Goal: Task Accomplishment & Management: Manage account settings

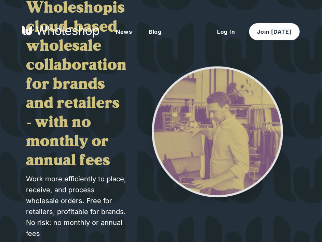
click at [238, 36] on button "Log In" at bounding box center [226, 31] width 34 height 17
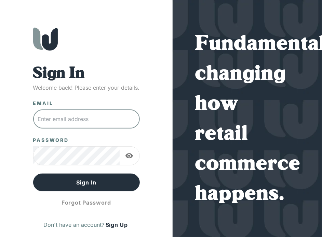
click at [114, 116] on input "text" at bounding box center [86, 119] width 107 height 19
paste input "[EMAIL_ADDRESS][DOMAIN_NAME]"
type input "[EMAIL_ADDRESS][DOMAIN_NAME]"
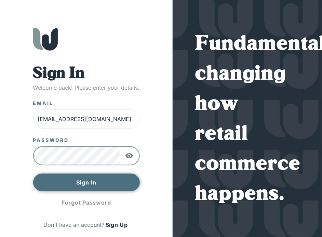
click at [105, 185] on button "Sign In" at bounding box center [86, 183] width 107 height 18
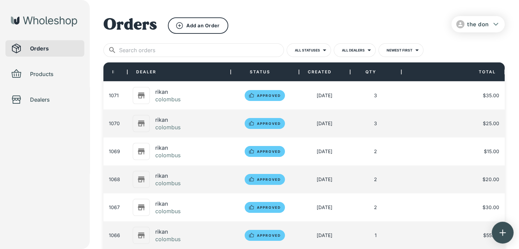
click at [303, 125] on div "[DATE]" at bounding box center [324, 124] width 51 height 28
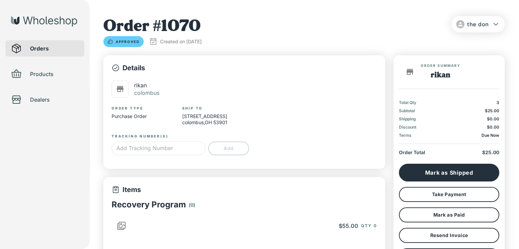
type input "*"
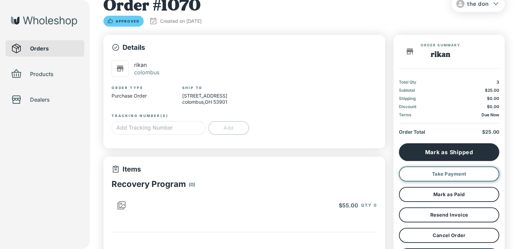
scroll to position [23, 0]
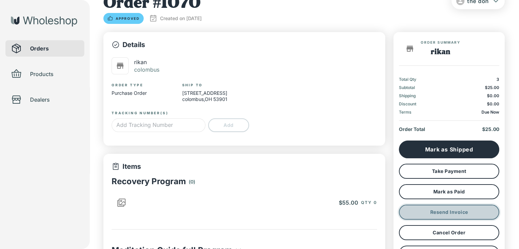
click at [321, 212] on button "Resend Invoice" at bounding box center [449, 212] width 100 height 15
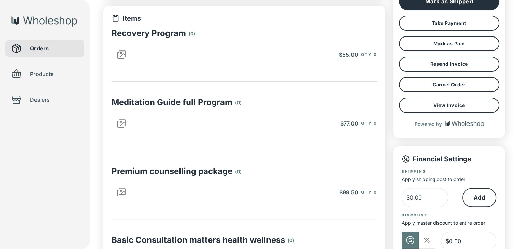
scroll to position [173, 0]
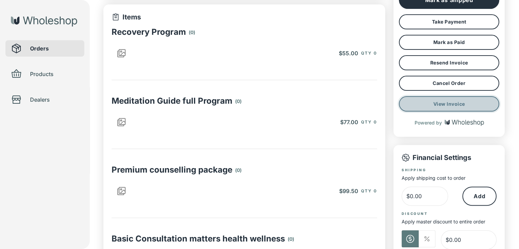
click at [321, 104] on button "View Invoice" at bounding box center [449, 103] width 100 height 15
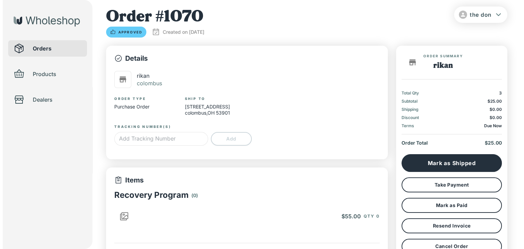
scroll to position [0, 0]
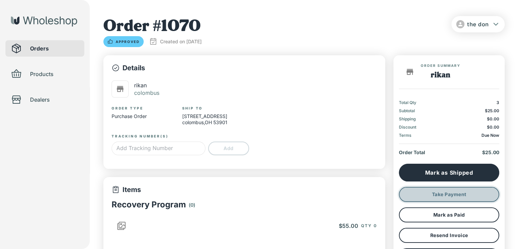
click at [321, 199] on button "Take Payment" at bounding box center [449, 194] width 100 height 15
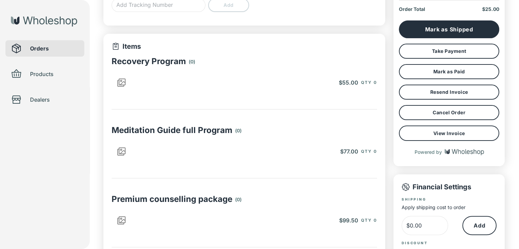
type input "*"
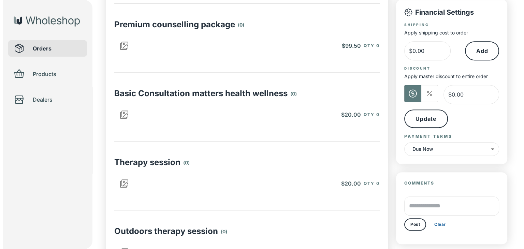
scroll to position [319, 0]
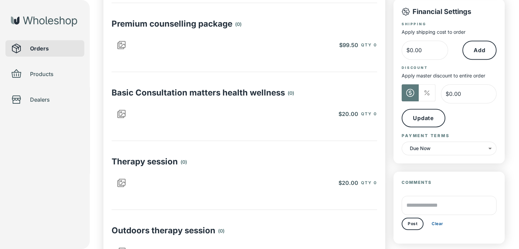
click at [211, 95] on p "Basic Consultation matters health wellness" at bounding box center [198, 93] width 173 height 10
drag, startPoint x: 166, startPoint y: 109, endPoint x: 359, endPoint y: 115, distance: 193.0
click at [359, 115] on div "$20.00 Qty 0" at bounding box center [257, 114] width 240 height 8
click at [359, 115] on div "$20.00 Qty 0" at bounding box center [317, 114] width 120 height 8
click at [351, 115] on span "$20.00" at bounding box center [349, 114] width 20 height 7
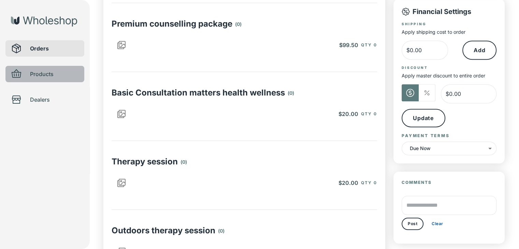
click at [38, 79] on div "Products" at bounding box center [44, 74] width 79 height 16
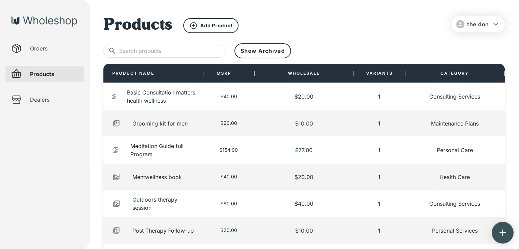
click at [222, 123] on span "$20.00" at bounding box center [228, 123] width 17 height 7
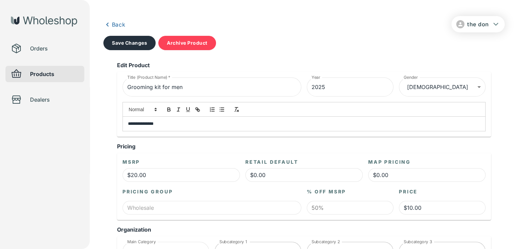
type input "**********"
click at [40, 47] on span "Orders" at bounding box center [54, 48] width 49 height 8
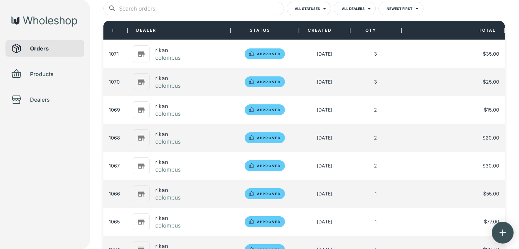
scroll to position [42, 0]
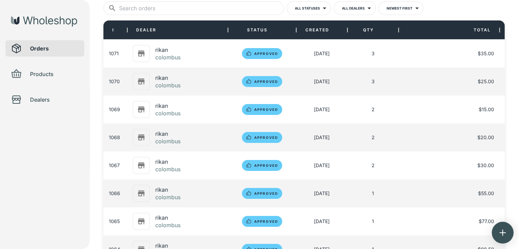
click at [302, 110] on div "[DATE]" at bounding box center [321, 110] width 51 height 28
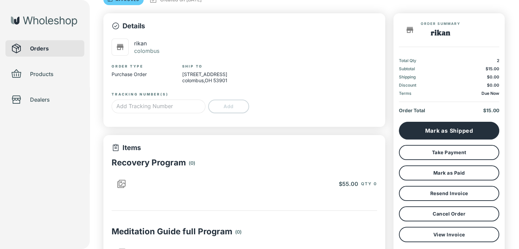
type input "*"
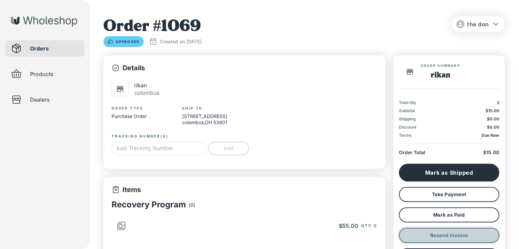
click at [447, 239] on button "Resend Invoice" at bounding box center [449, 235] width 100 height 15
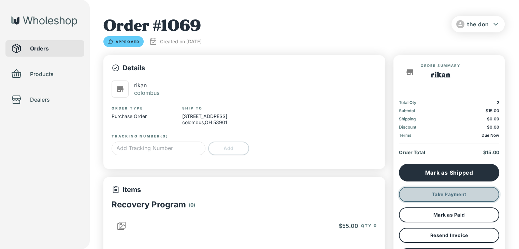
click at [443, 189] on button "Take Payment" at bounding box center [449, 194] width 100 height 15
